Goal: Information Seeking & Learning: Learn about a topic

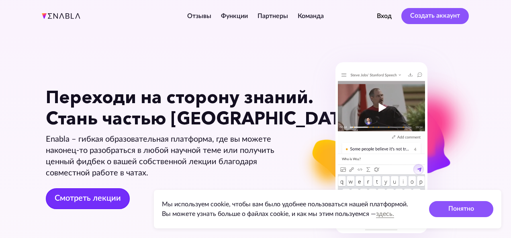
click at [94, 198] on link "Смотреть лекции" at bounding box center [88, 198] width 84 height 21
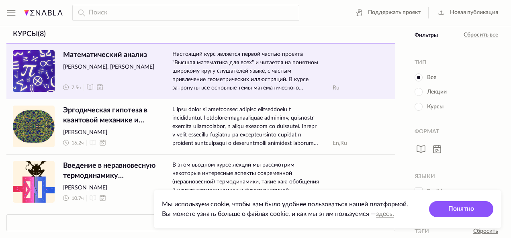
scroll to position [6, 0]
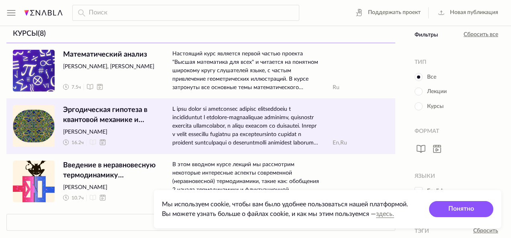
click at [132, 114] on span "Эргодическая гипотеза в квантовой механике и механизмы её нарушения" at bounding box center [111, 115] width 96 height 20
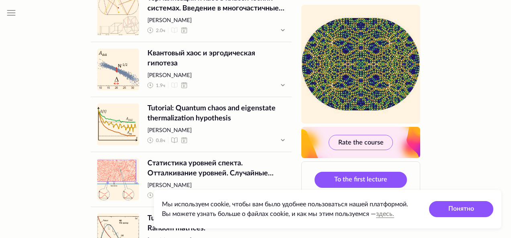
scroll to position [702, 0]
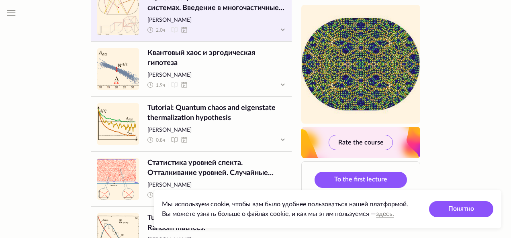
click at [220, 25] on span "[PERSON_NAME]" at bounding box center [216, 20] width 138 height 8
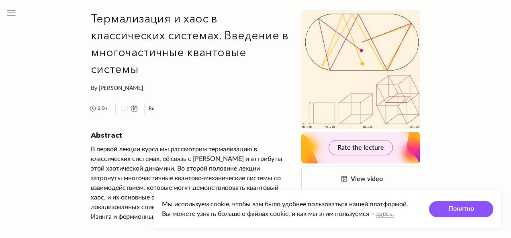
scroll to position [47, 0]
